Goal: Information Seeking & Learning: Understand process/instructions

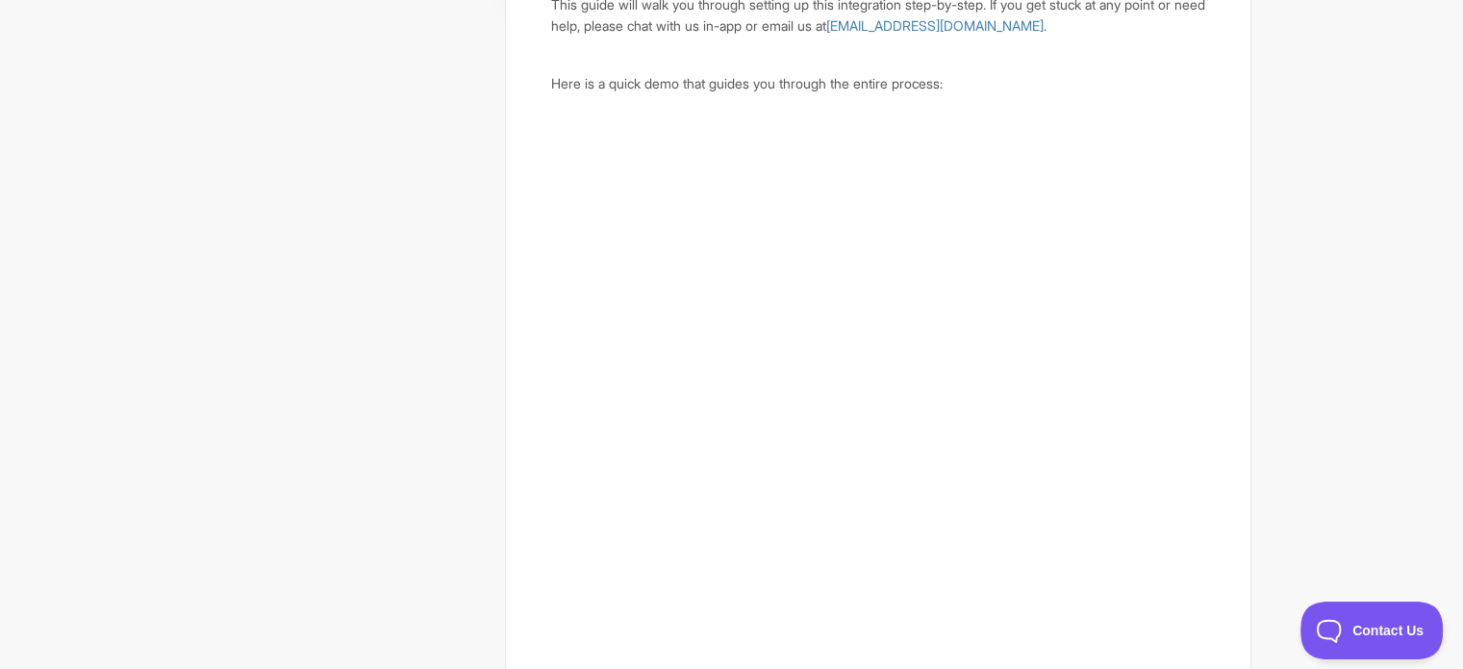
scroll to position [609, 0]
